Goal: Find specific page/section: Find specific page/section

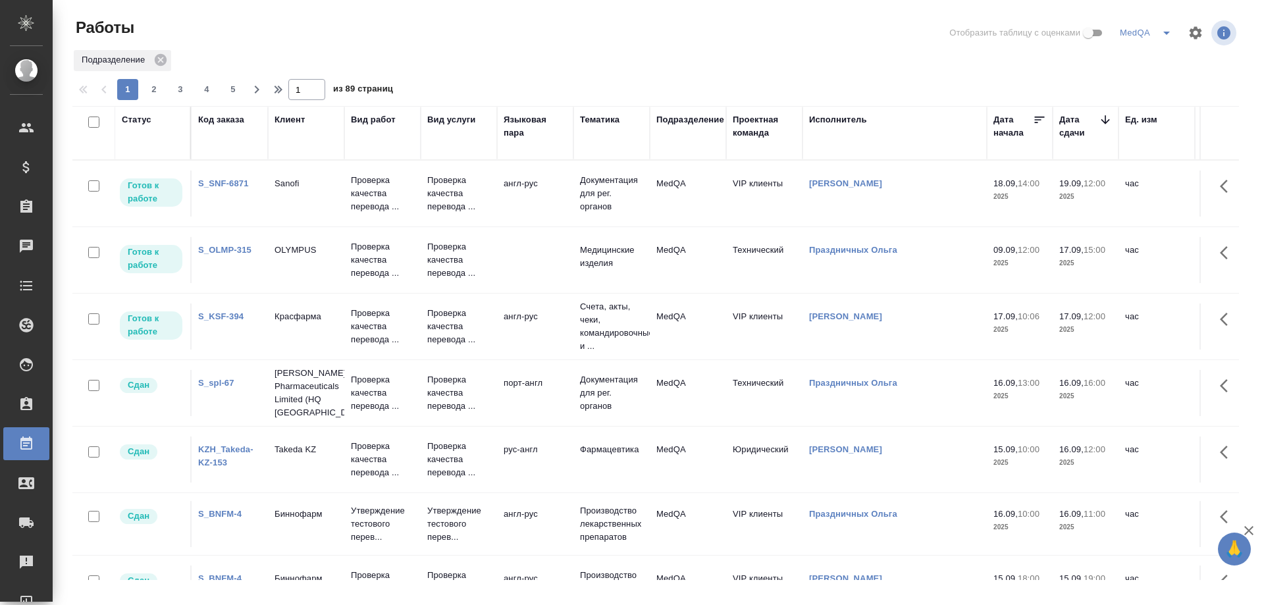
click at [220, 317] on link "S_KSF-394" at bounding box center [220, 316] width 45 height 10
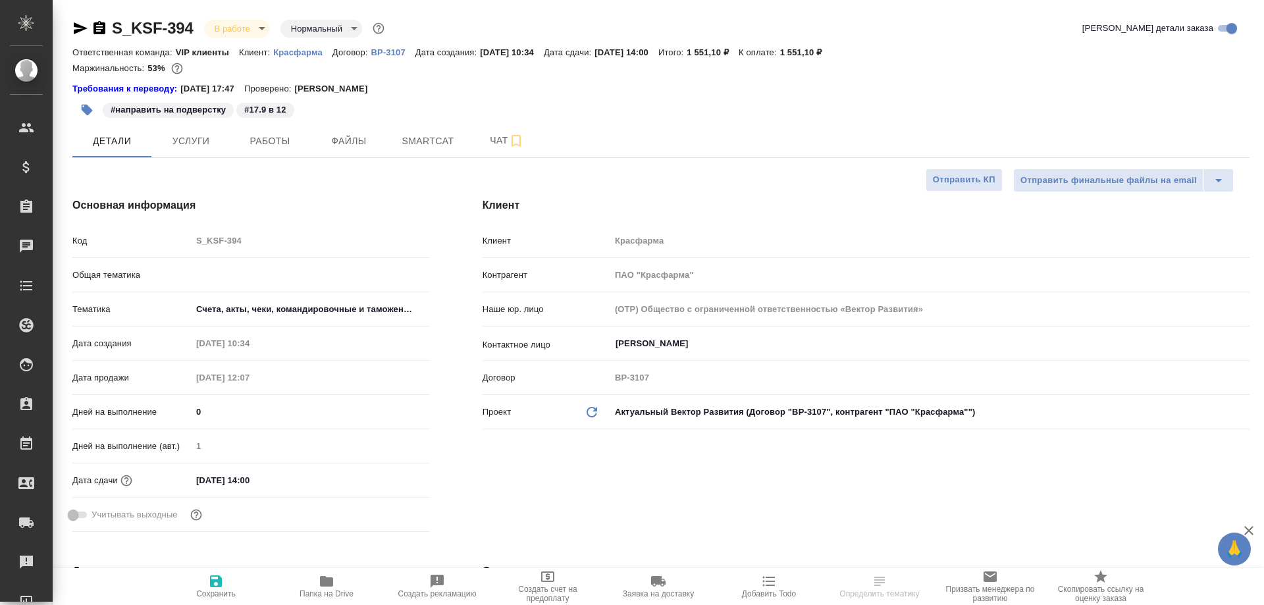
select select "RU"
click at [494, 138] on span "Чат" at bounding box center [506, 140] width 63 height 16
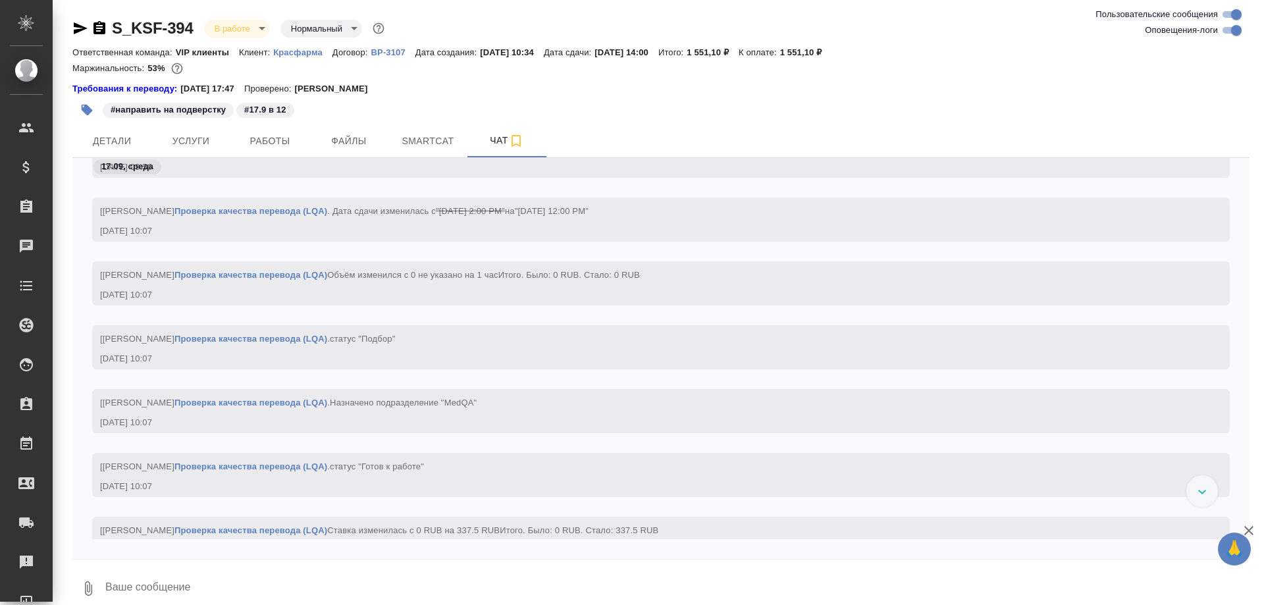
scroll to position [19053, 0]
